Goal: Task Accomplishment & Management: Use online tool/utility

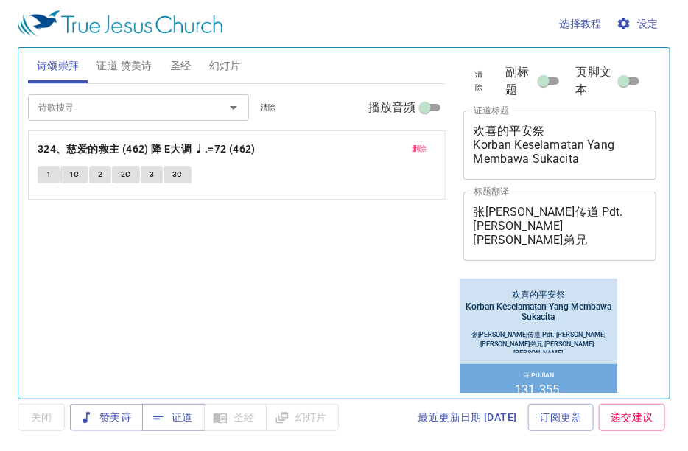
click at [601, 169] on div "欢喜的平安祭 Korban Keselamatan Yang Membawa Sukacita x 证道标题" at bounding box center [560, 144] width 194 height 69
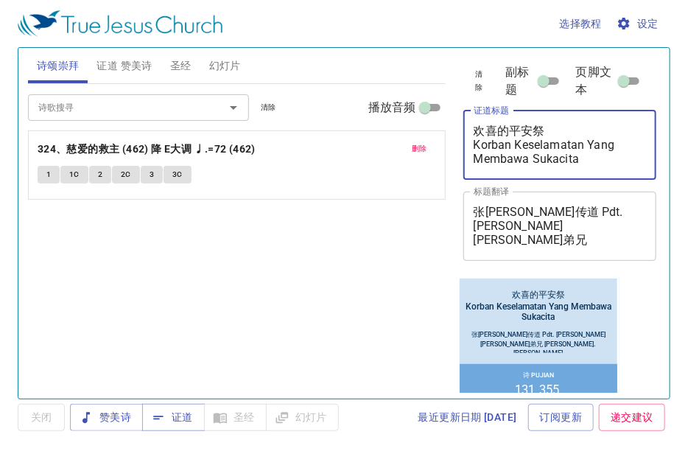
click at [420, 147] on span "删除" at bounding box center [419, 148] width 15 height 13
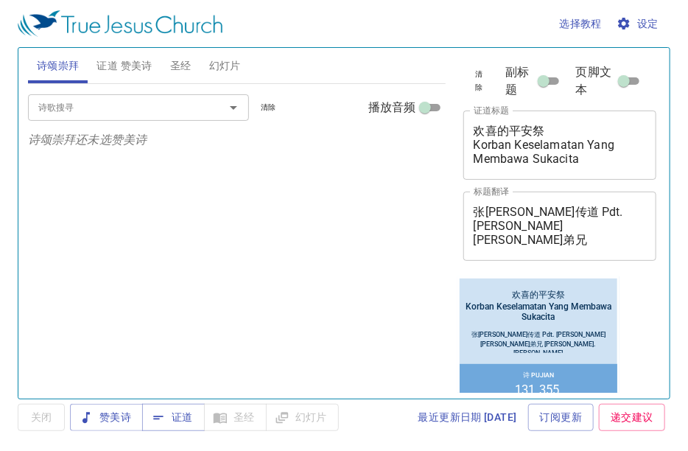
click at [146, 111] on input "诗歌搜寻" at bounding box center [116, 107] width 169 height 17
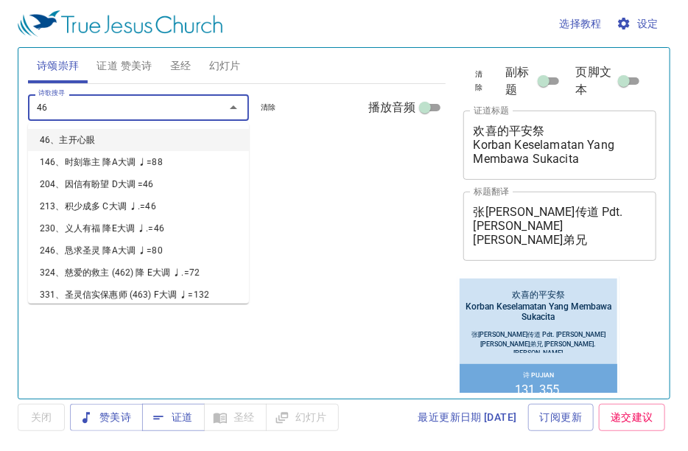
type input "465"
type input "466"
type input "467"
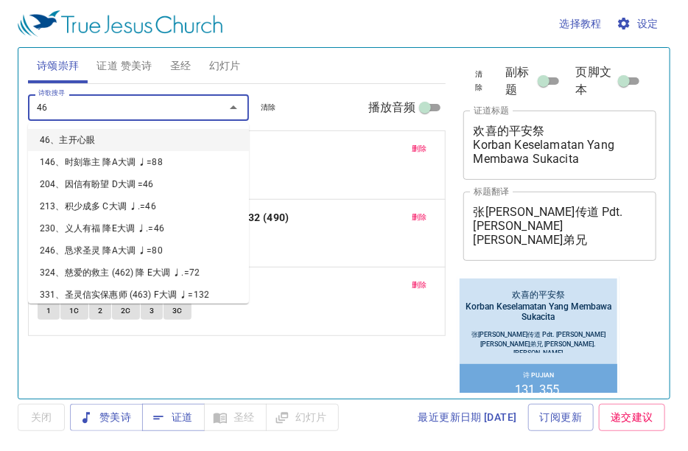
type input "468"
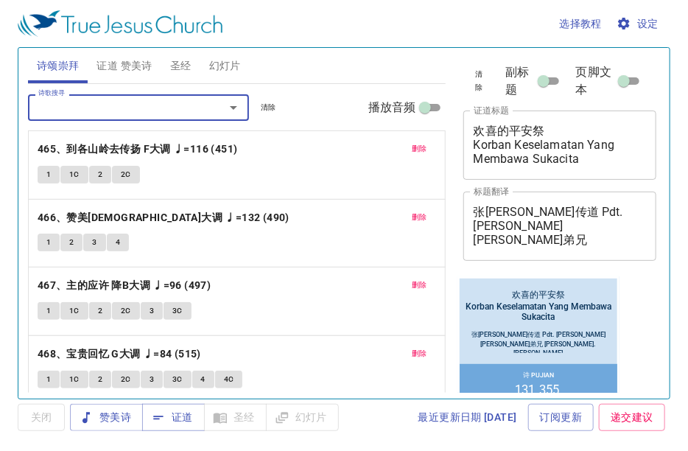
click at [530, 127] on textarea "欢喜的平安祭 Korban Keselamatan Yang Membawa Sukacita" at bounding box center [559, 145] width 173 height 42
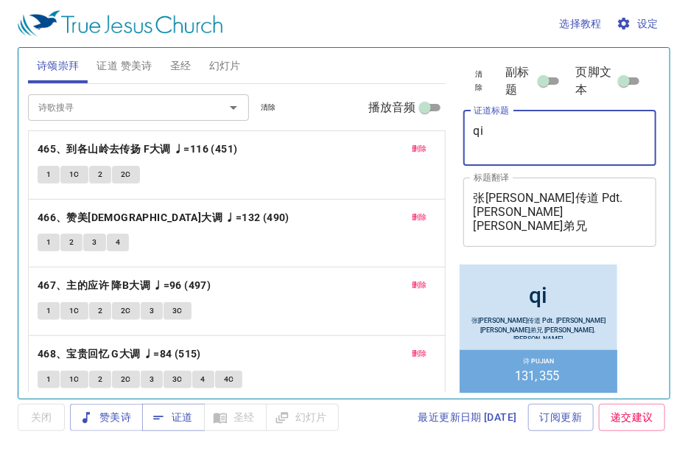
type textarea "q"
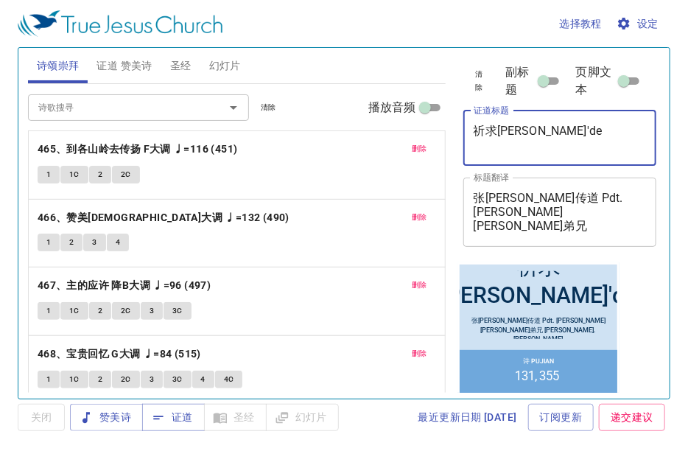
type textarea "祈求神的"
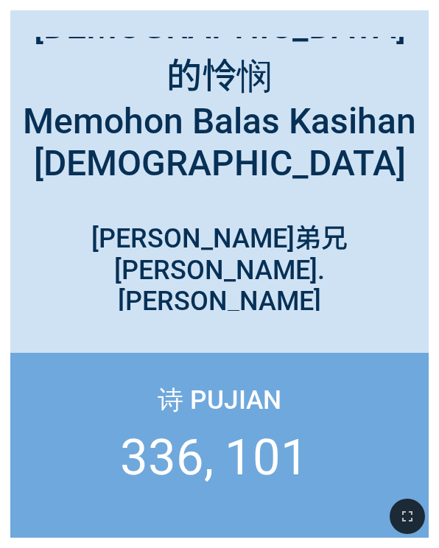
drag, startPoint x: 61, startPoint y: 388, endPoint x: 0, endPoint y: 329, distance: 84.9
click at [61, 388] on div "诗 Pujian 336 101" at bounding box center [219, 445] width 418 height 185
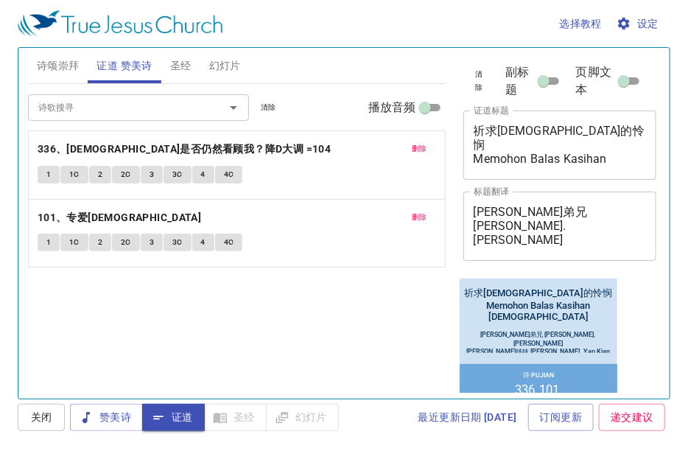
scroll to position [589, 0]
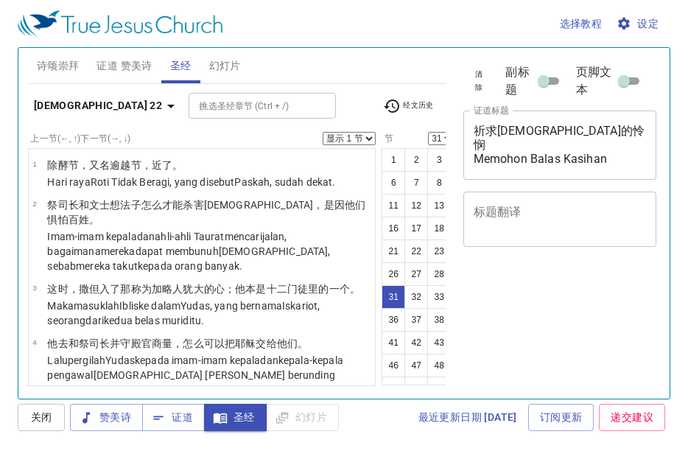
select select "31"
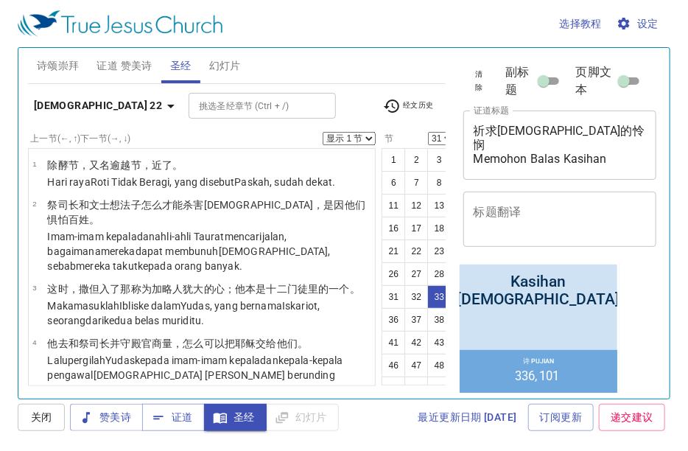
select select "33"
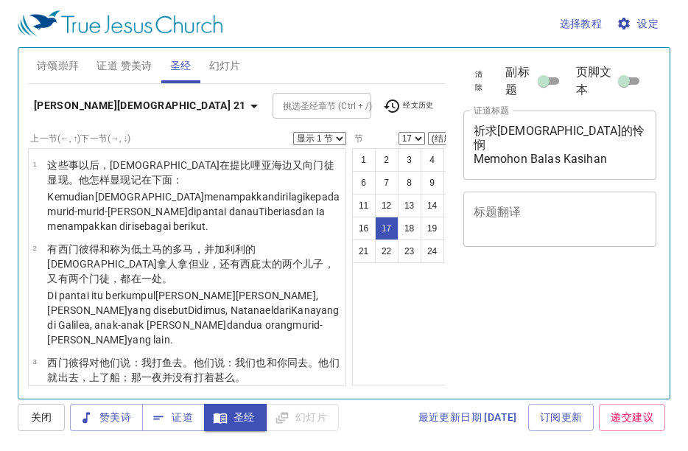
select select "17"
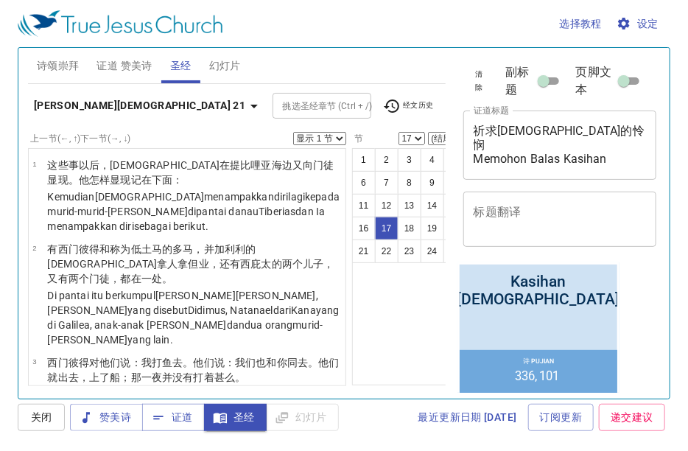
scroll to position [899, 0]
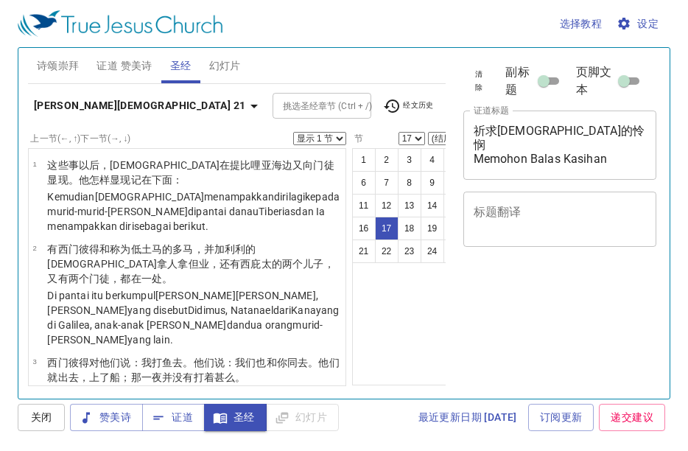
select select "17"
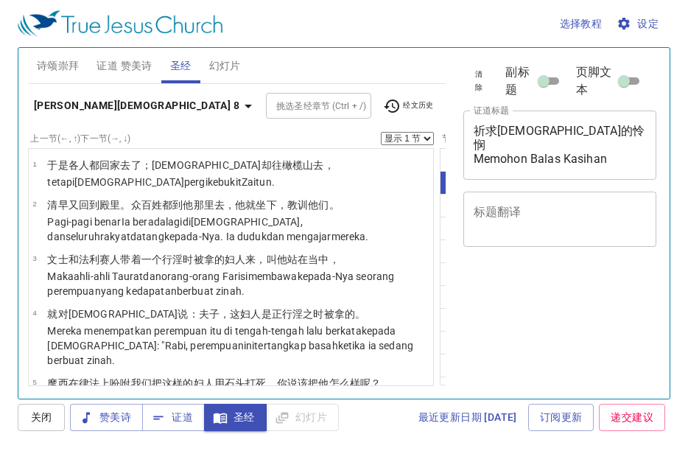
select select "6"
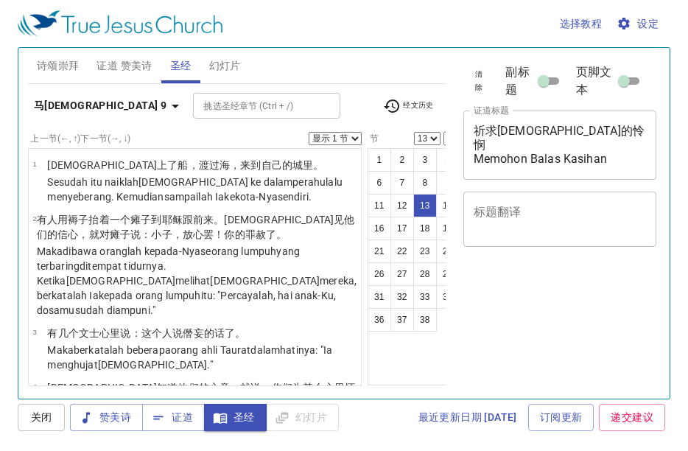
select select "13"
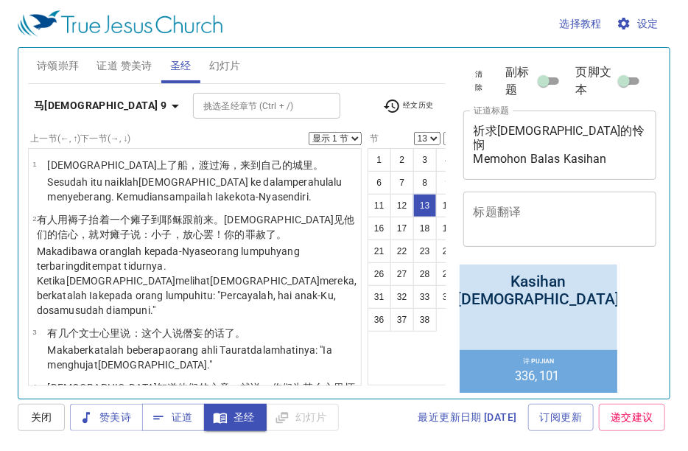
scroll to position [899, 0]
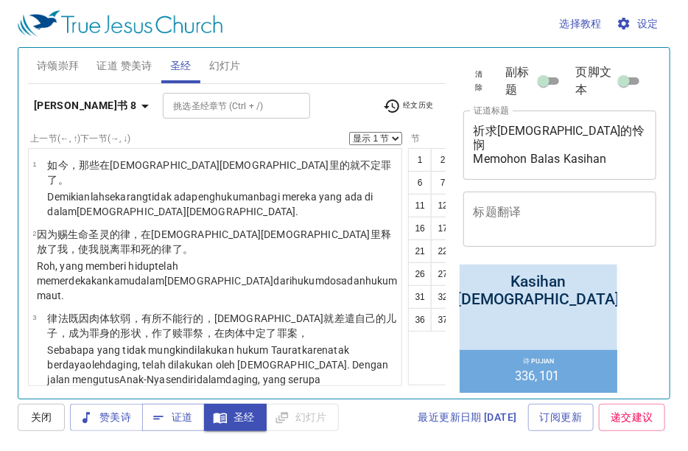
scroll to position [899, 0]
